Goal: Task Accomplishment & Management: Manage account settings

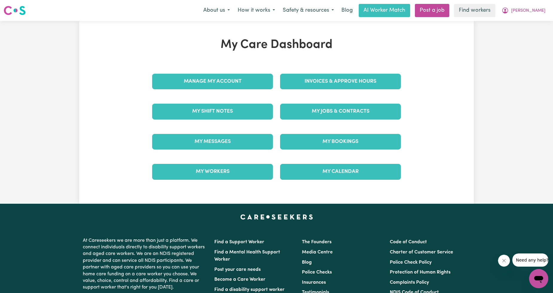
click at [230, 92] on div "Manage My Account" at bounding box center [213, 81] width 128 height 30
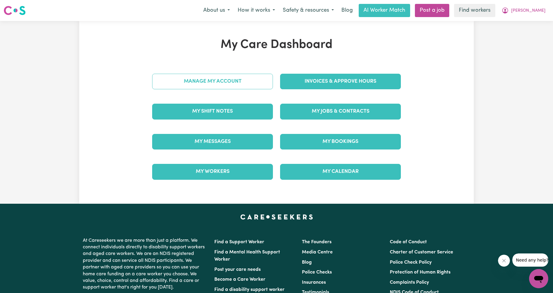
click at [230, 80] on link "Manage My Account" at bounding box center [212, 82] width 121 height 16
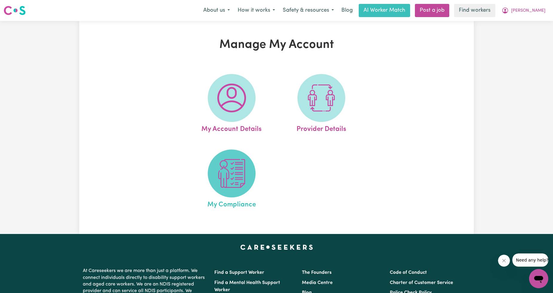
click at [216, 170] on span at bounding box center [232, 173] width 48 height 48
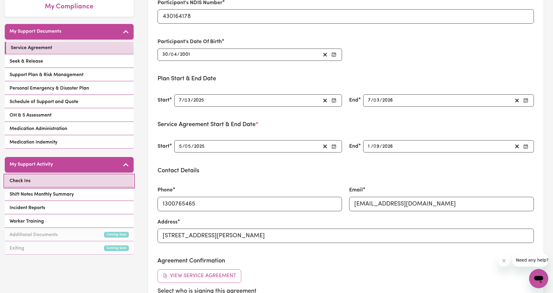
click at [63, 182] on link "Check Ins" at bounding box center [69, 181] width 129 height 12
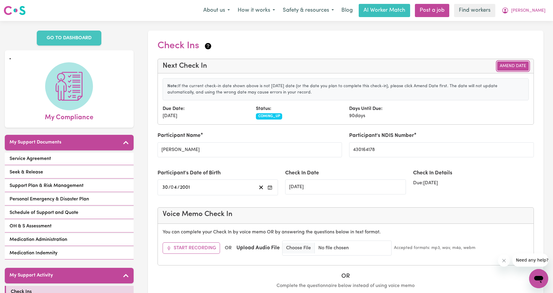
click at [506, 61] on button "Amend Date" at bounding box center [513, 65] width 32 height 9
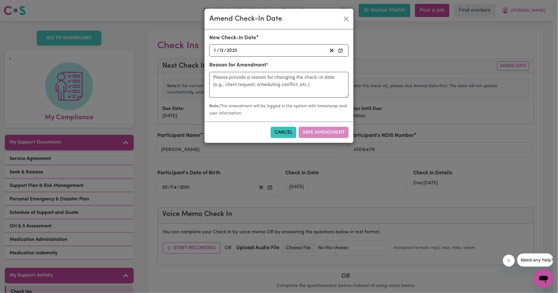
click at [289, 53] on div "[DATE] [DATE]" at bounding box center [270, 50] width 114 height 8
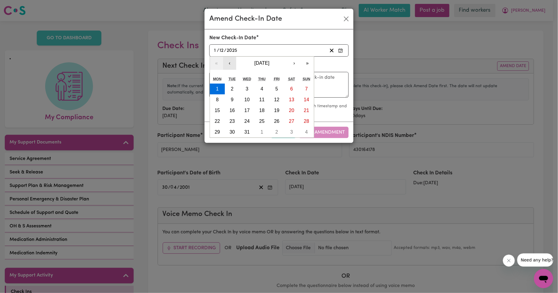
click at [233, 61] on button "‹" at bounding box center [229, 63] width 13 height 13
click at [214, 85] on button "1" at bounding box center [217, 88] width 15 height 11
type input "[DATE]"
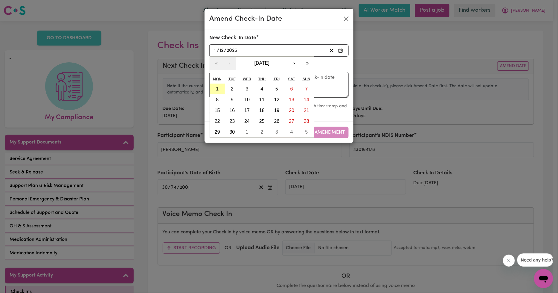
type input "9"
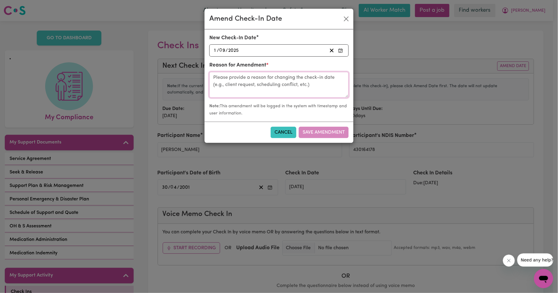
click at [244, 90] on textarea at bounding box center [278, 85] width 139 height 26
type textarea "Overdue check in"
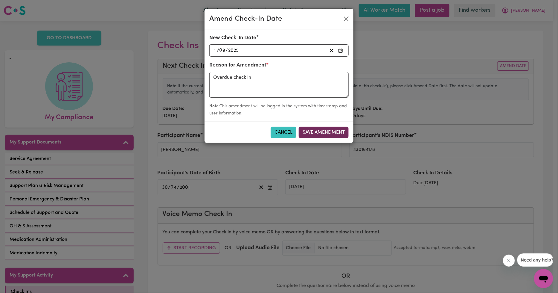
click at [331, 132] on button "Save Amendment" at bounding box center [324, 132] width 50 height 11
type input "[DATE]"
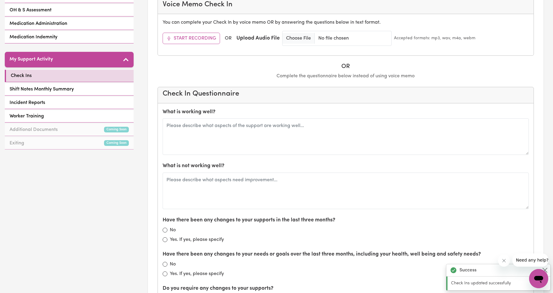
scroll to position [222, 0]
